Goal: Task Accomplishment & Management: Use online tool/utility

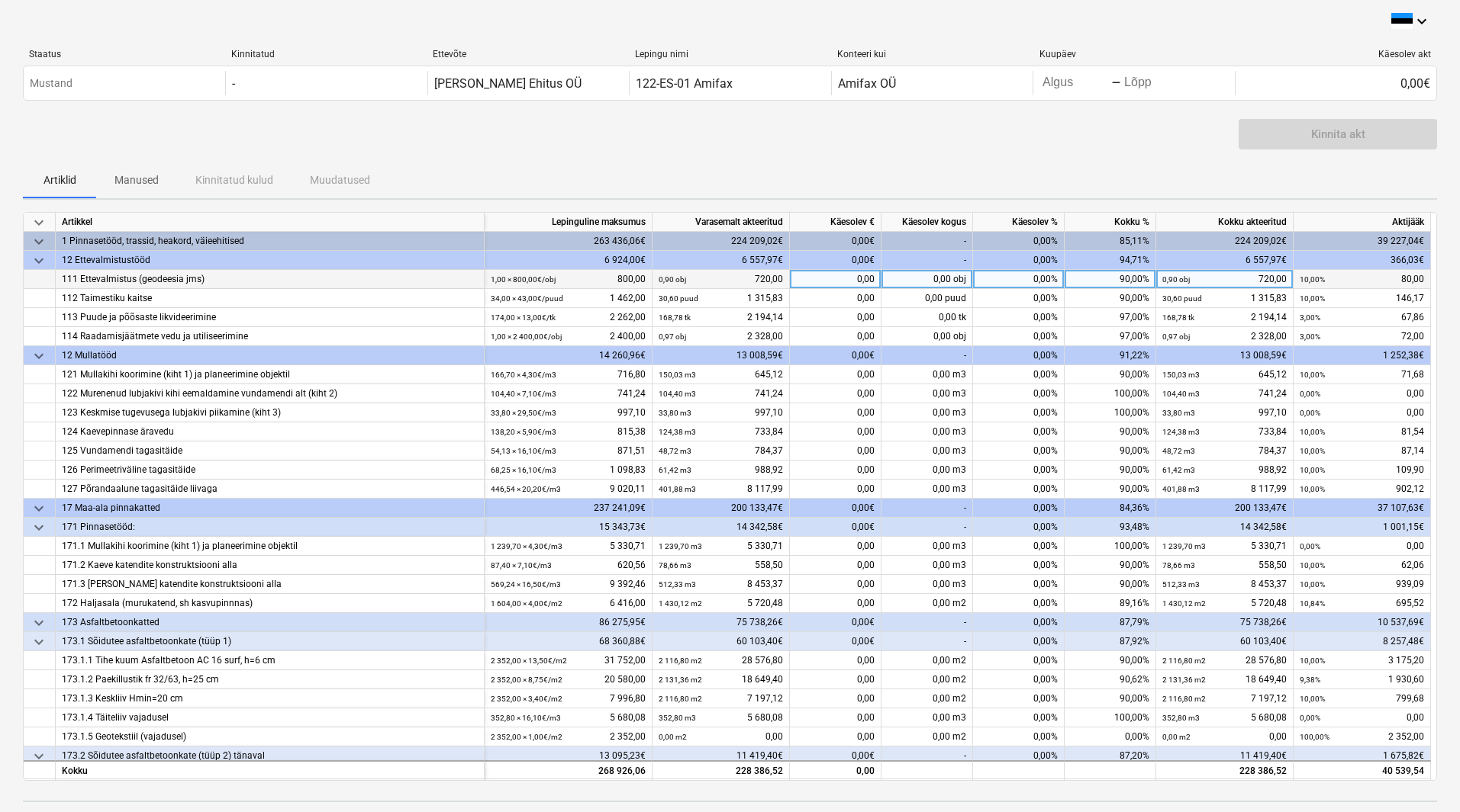
click at [990, 279] on div "0,00%" at bounding box center [1018, 279] width 91 height 19
type input "10"
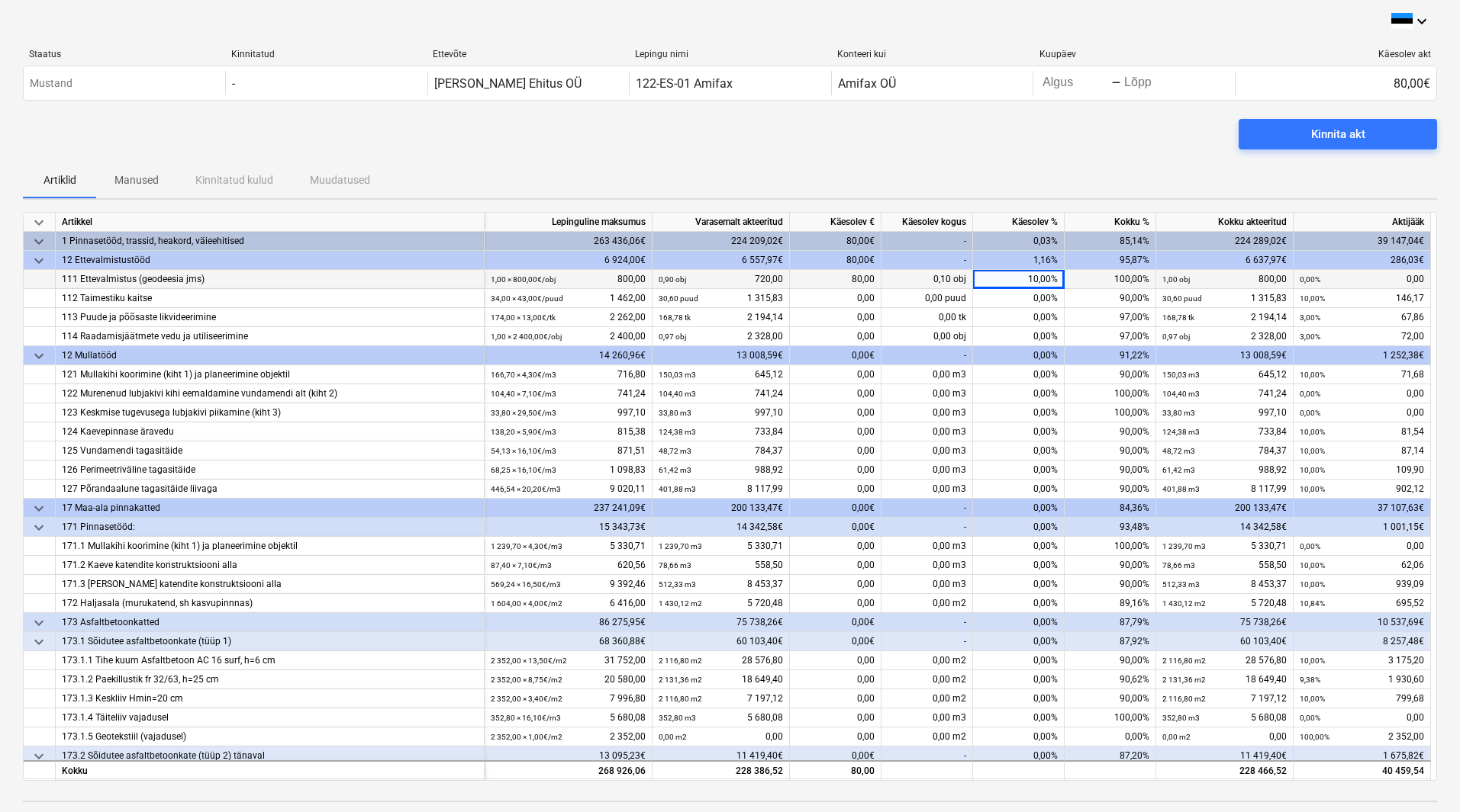
click at [876, 164] on div "Artiklid Manused Kinnitatud kulud Muudatused" at bounding box center [730, 180] width 1414 height 37
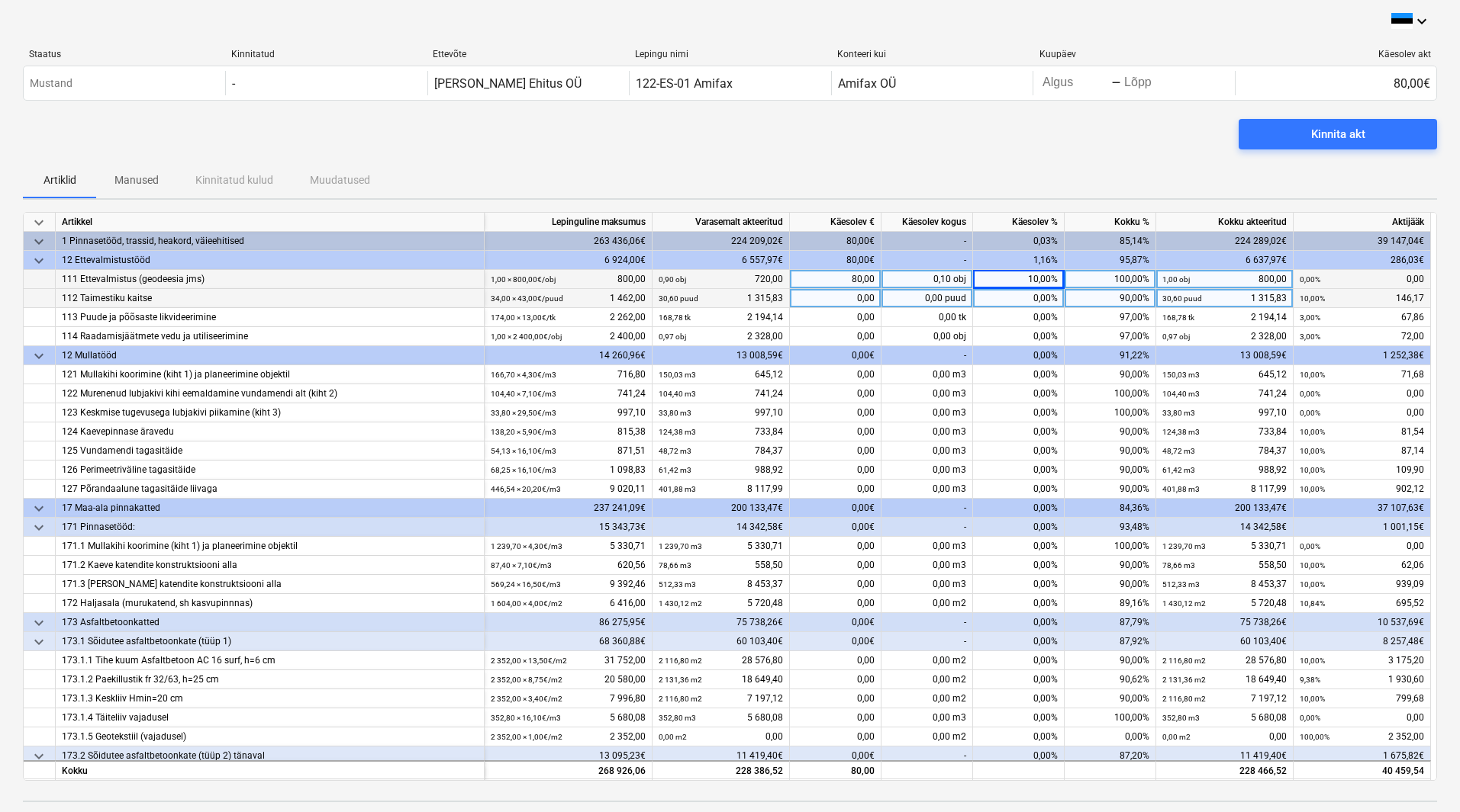
click at [978, 302] on div "0,00%" at bounding box center [1018, 299] width 91 height 19
type input "10"
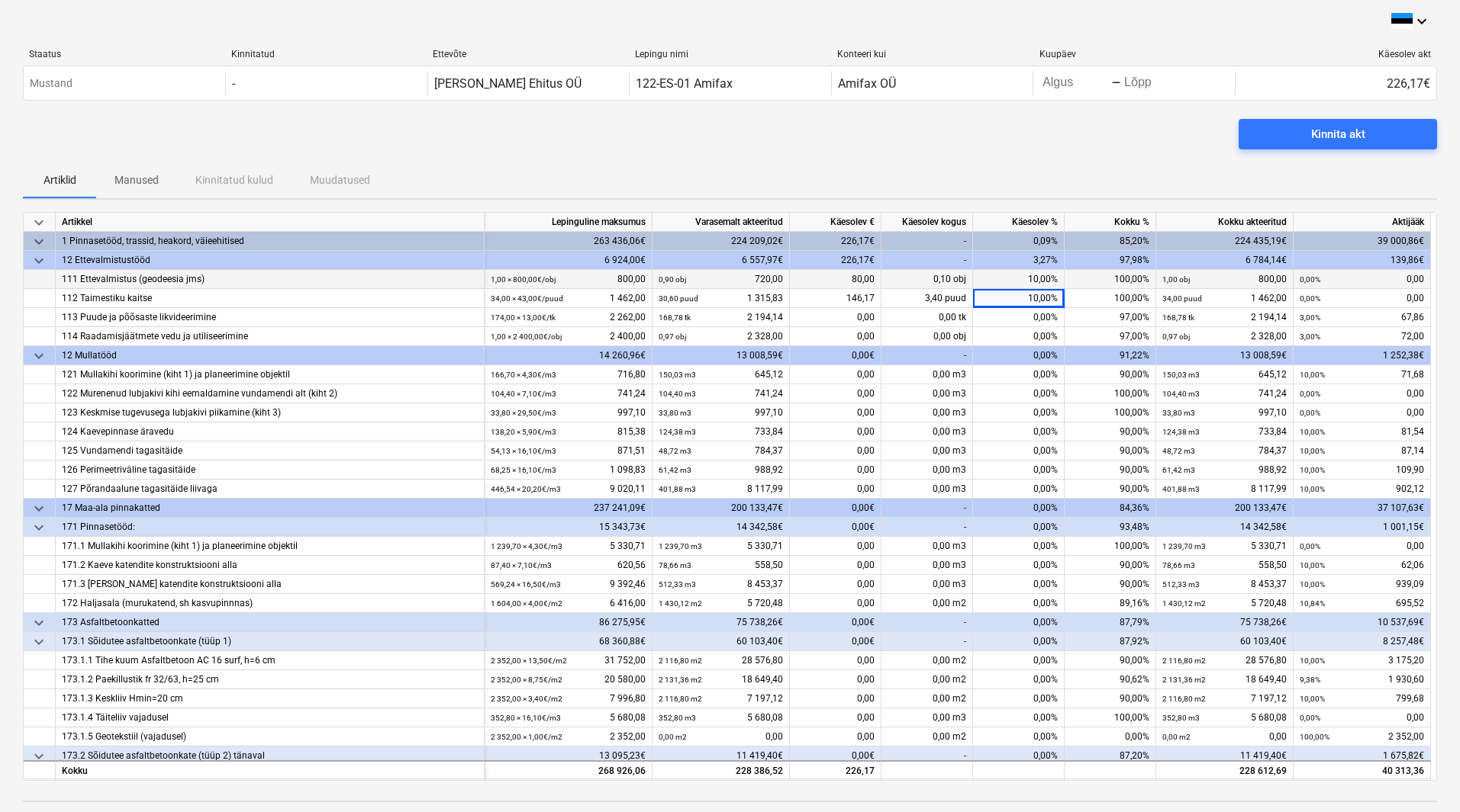
click at [950, 169] on div "Artiklid Manused Kinnitatud kulud Muudatused" at bounding box center [730, 180] width 1414 height 37
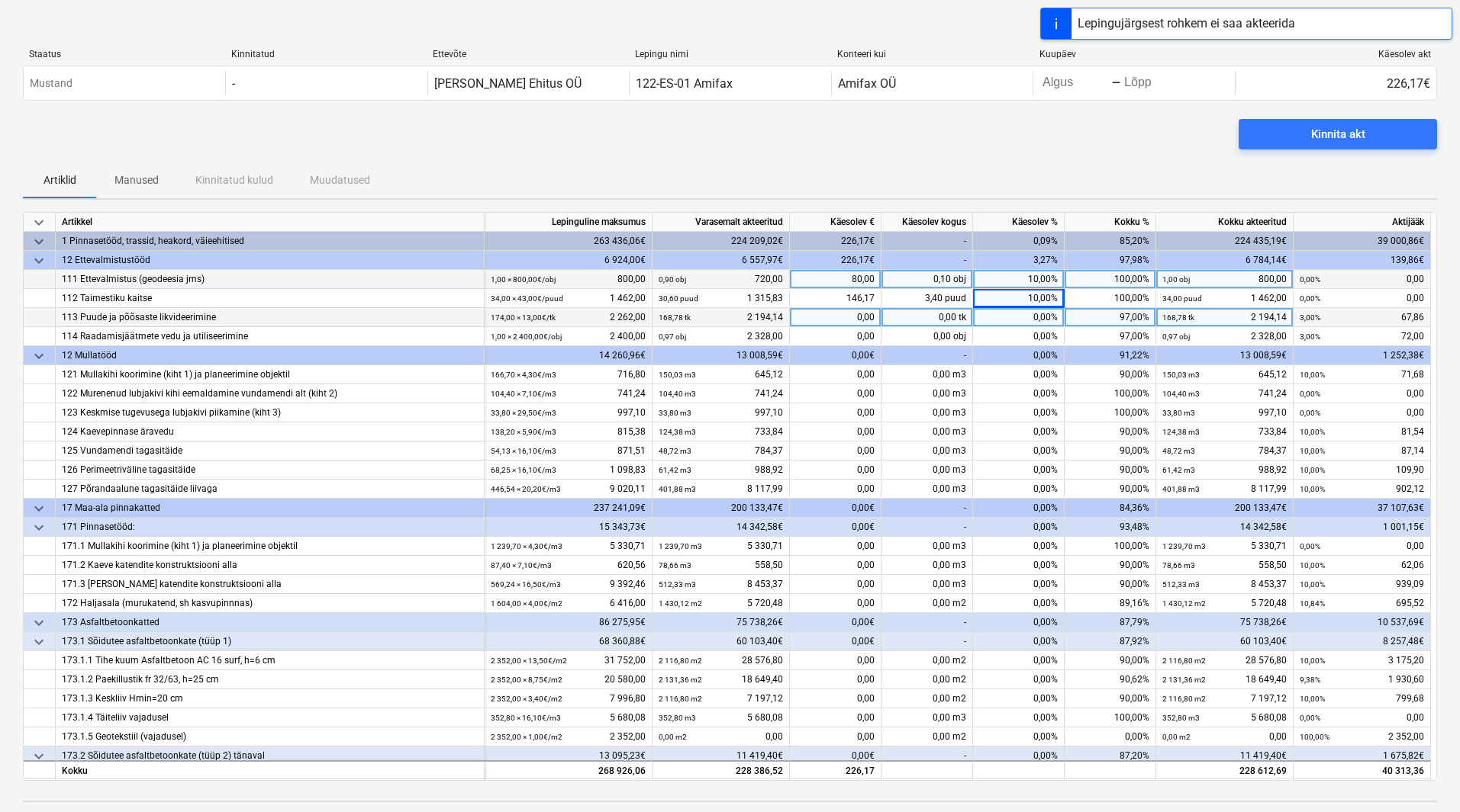
click at [986, 319] on div "0,00%" at bounding box center [1018, 317] width 91 height 19
type input "3"
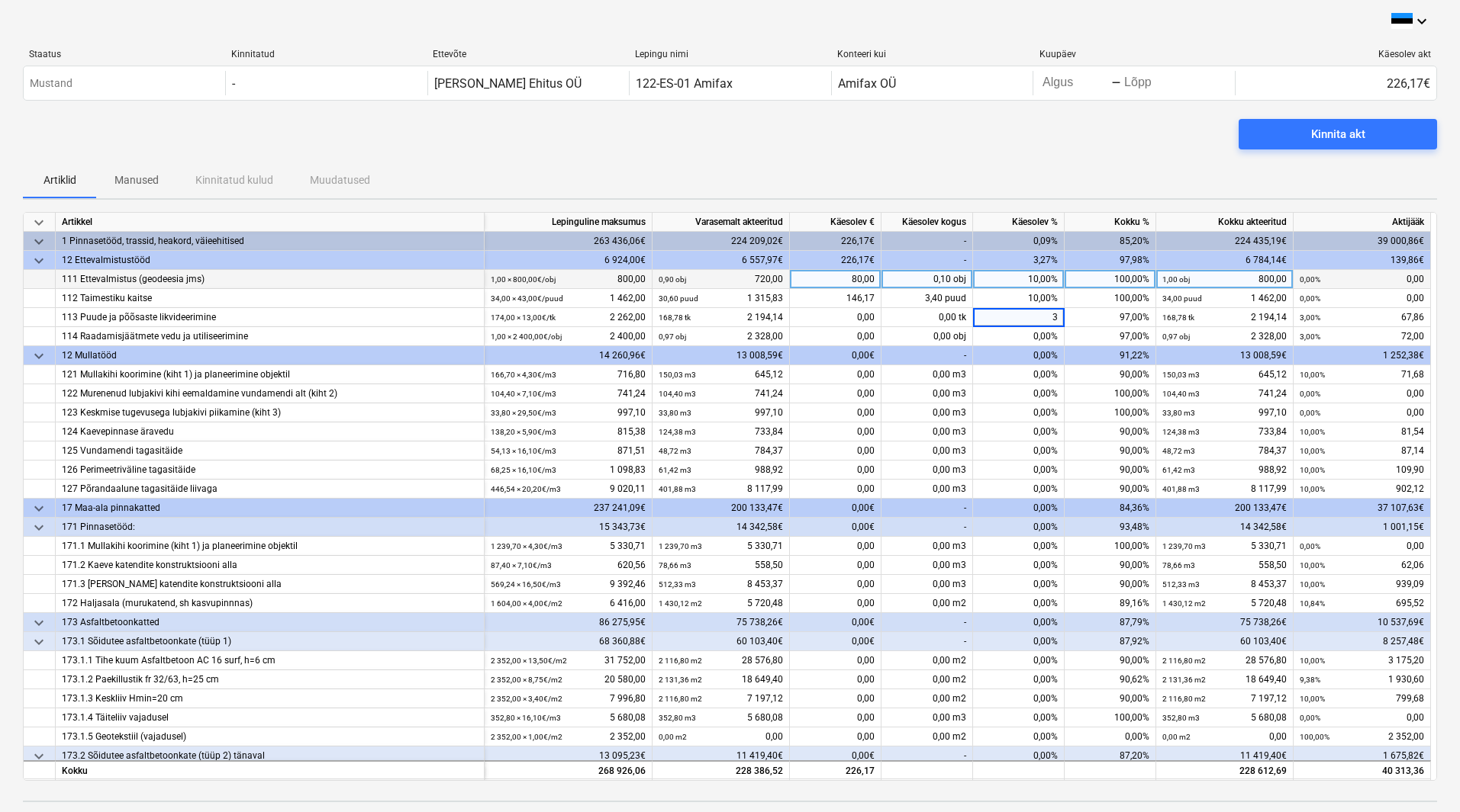
click at [1019, 170] on div "Artiklid Manused Kinnitatud kulud Muudatused" at bounding box center [730, 180] width 1414 height 37
click at [1011, 339] on div "0,00%" at bounding box center [1018, 336] width 91 height 19
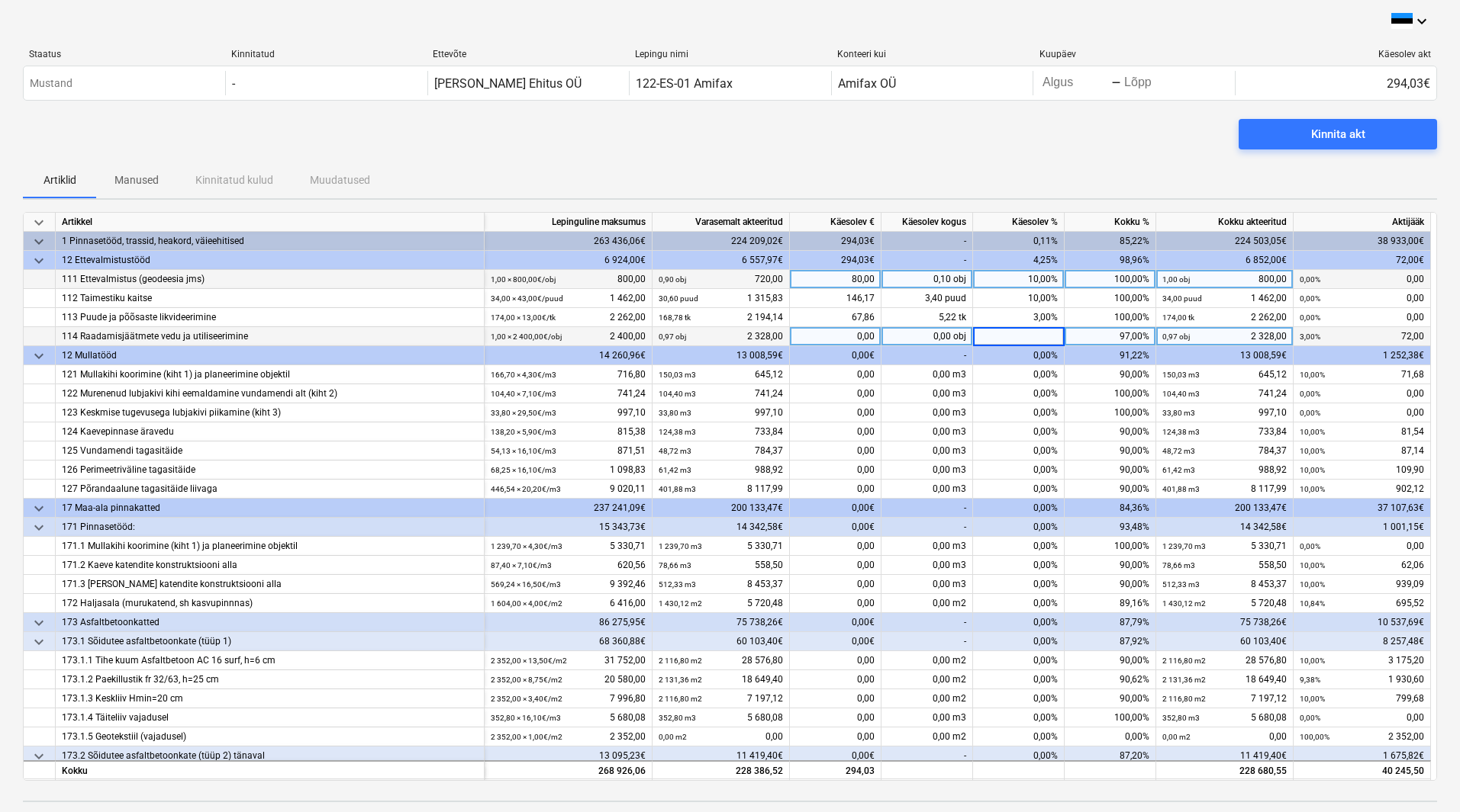
type input "3"
click at [1040, 190] on div "Artiklid Manused Kinnitatud kulud Muudatused" at bounding box center [730, 180] width 1414 height 37
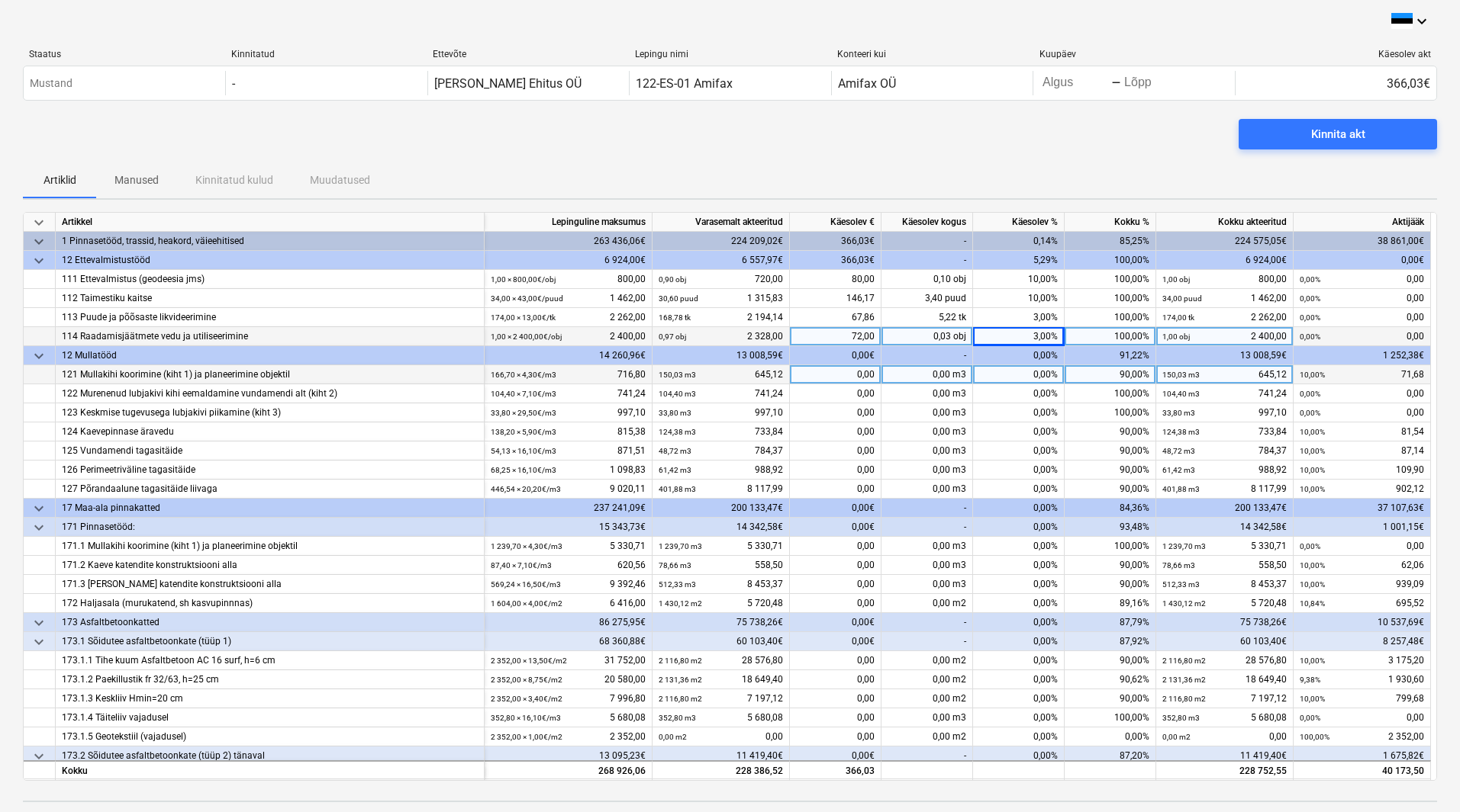
click at [999, 377] on div "0,00%" at bounding box center [1018, 375] width 91 height 19
type input "10"
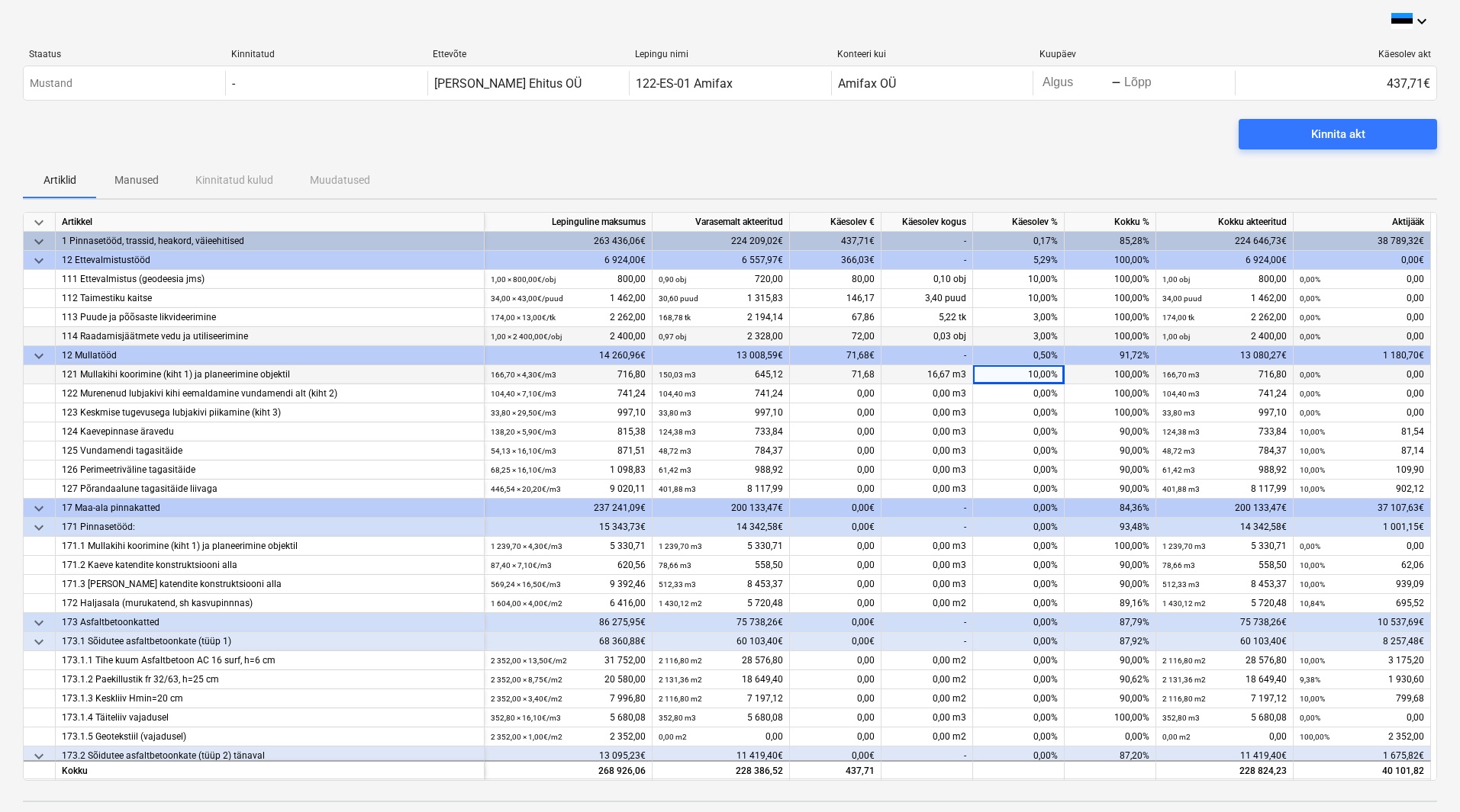
click at [1019, 126] on div "Kinnita akt" at bounding box center [730, 140] width 1414 height 43
